Goal: Navigation & Orientation: Find specific page/section

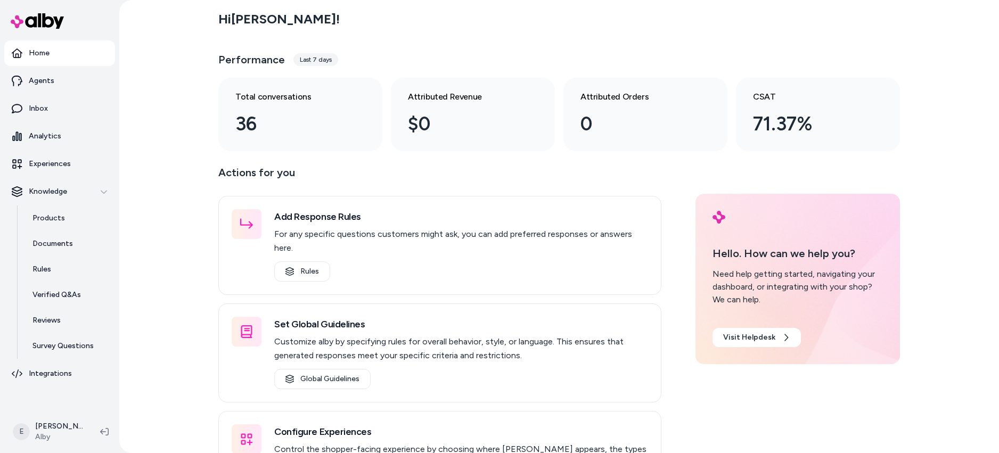
click at [190, 221] on div "Hi Esteban ! Performance Last 7 days Total conversations 36 Attributed Revenue …" at bounding box center [559, 226] width 880 height 453
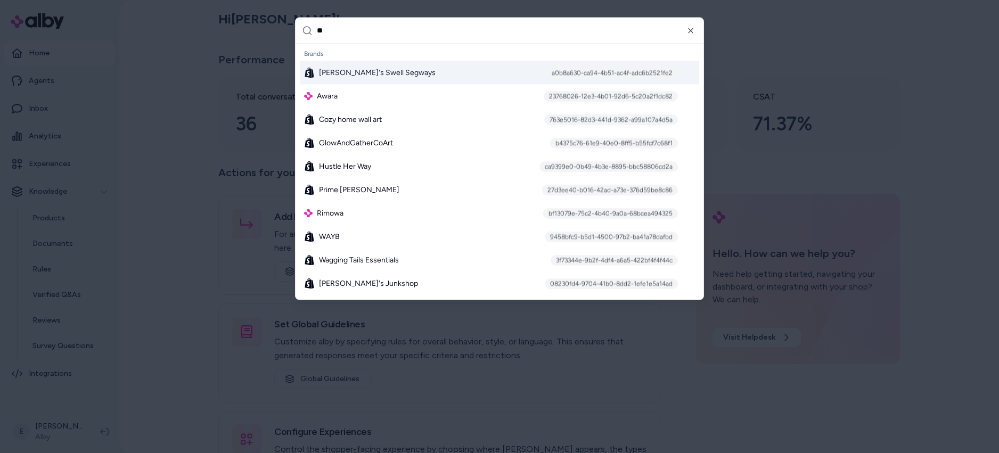
type input "***"
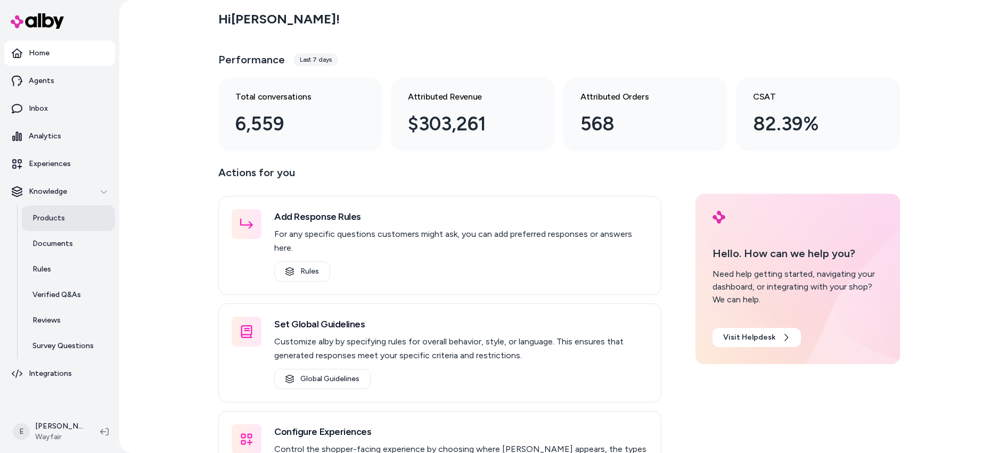
click at [79, 222] on link "Products" at bounding box center [68, 219] width 93 height 26
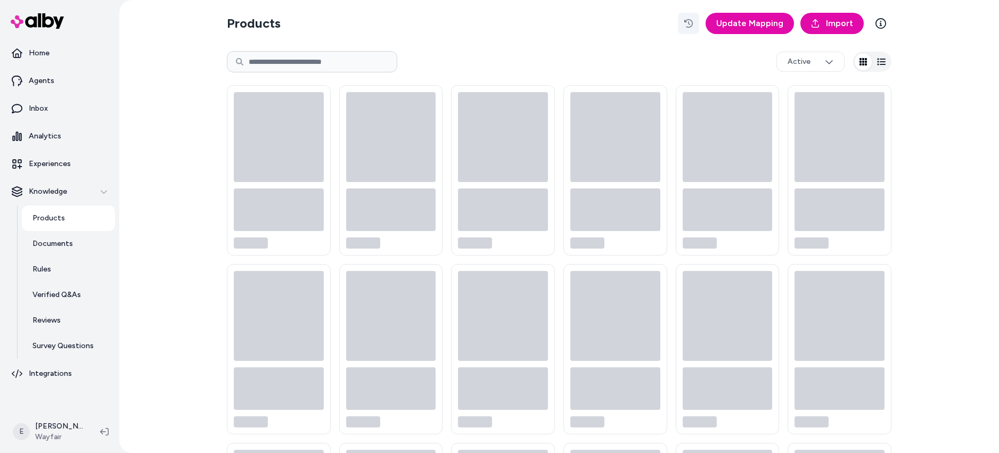
click at [693, 23] on icon "button" at bounding box center [689, 23] width 9 height 9
